Goal: Navigation & Orientation: Go to known website

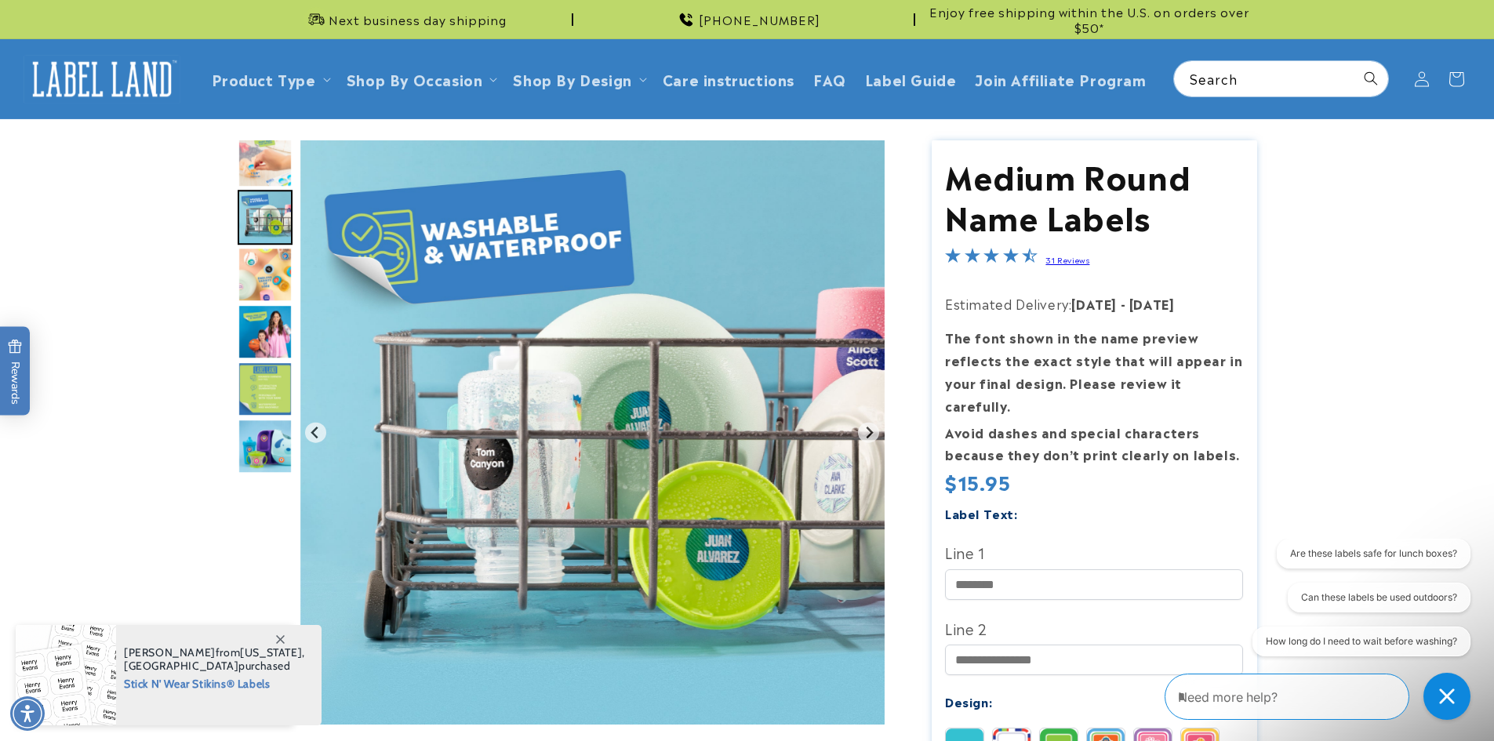
click at [107, 81] on img at bounding box center [102, 79] width 157 height 49
